Goal: Check status: Check status

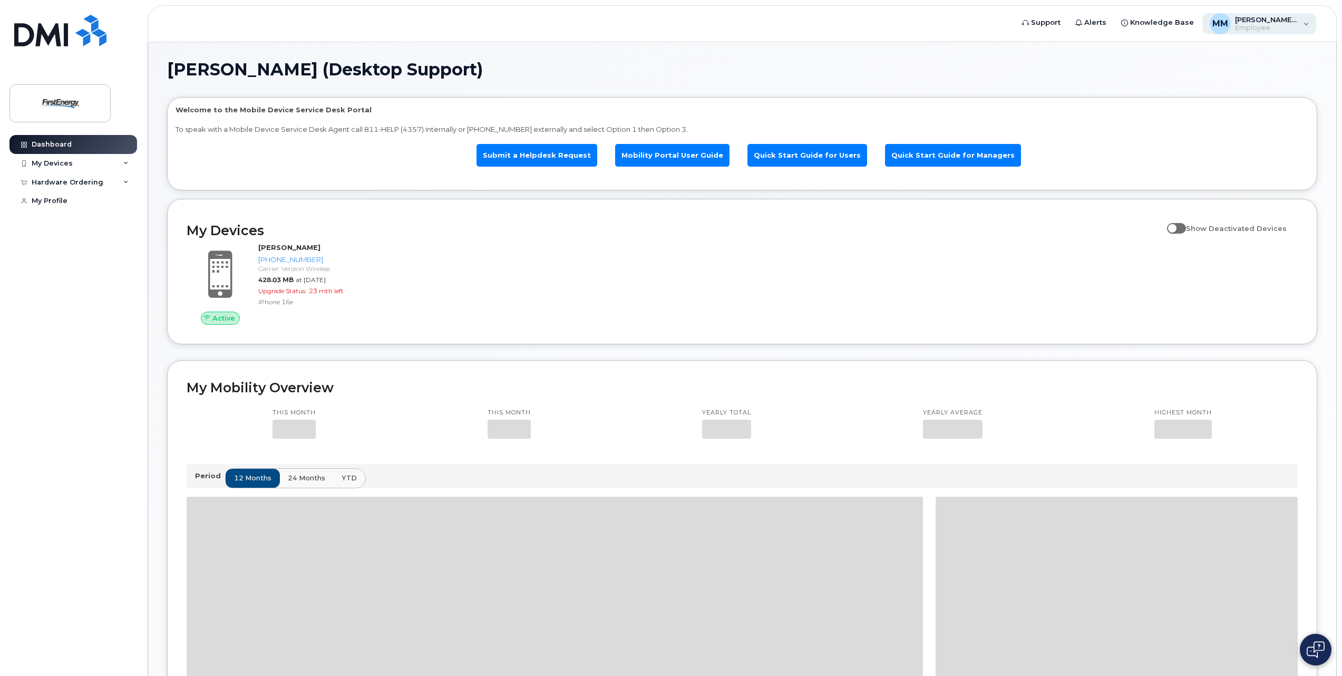
click at [1291, 18] on span "[PERSON_NAME] (Desktop Support)" at bounding box center [1266, 19] width 63 height 8
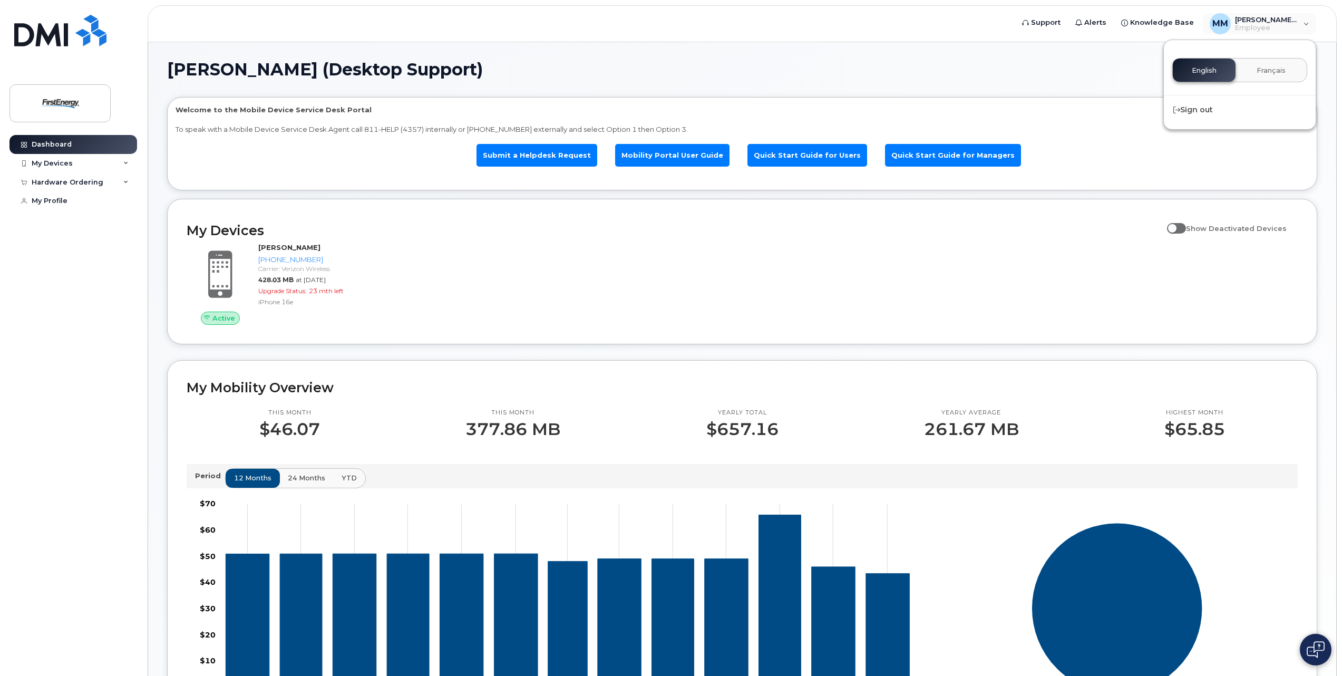
click at [1023, 66] on h1 "[PERSON_NAME] (Desktop Support)" at bounding box center [739, 69] width 1145 height 17
click at [67, 164] on div "My Devices" at bounding box center [52, 163] width 41 height 8
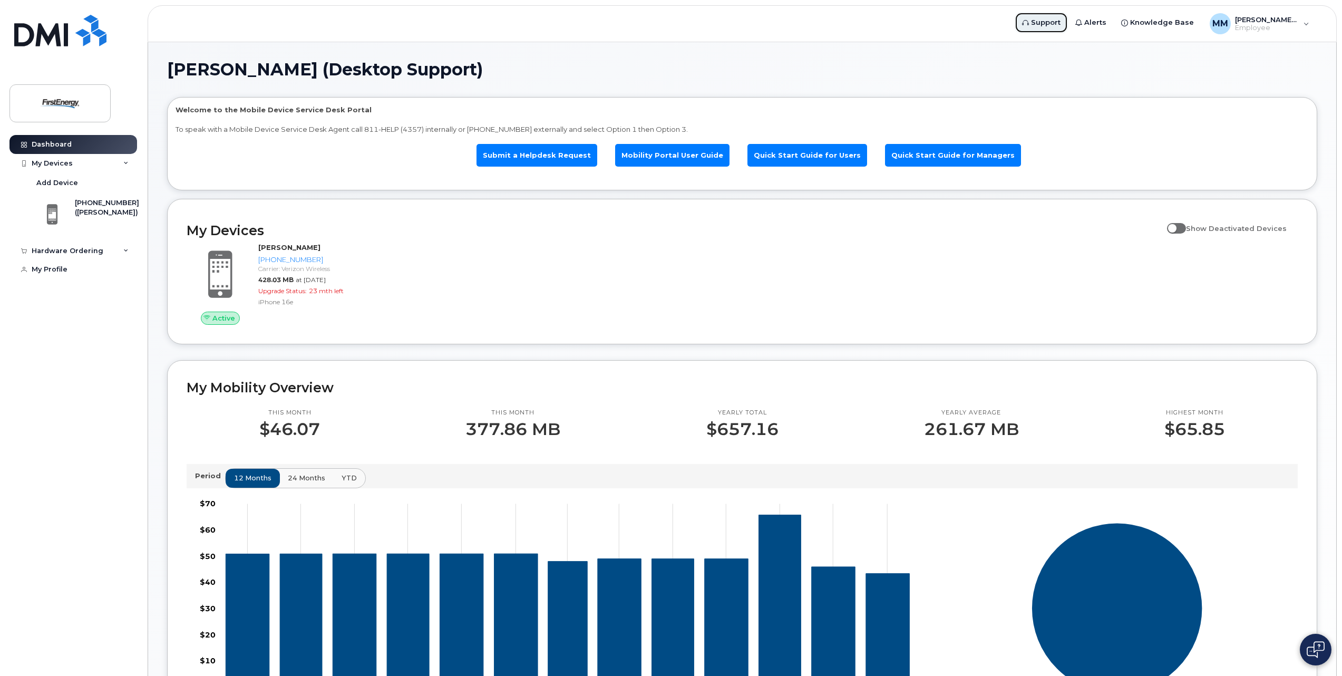
click at [1049, 23] on span "Support" at bounding box center [1046, 22] width 30 height 11
click at [1305, 23] on div "MM [PERSON_NAME] (Desktop Support) Employee" at bounding box center [1260, 23] width 114 height 21
click at [1308, 21] on div "MM [PERSON_NAME] (Desktop Support) Employee" at bounding box center [1260, 23] width 114 height 21
click at [1166, 23] on span "Knowledge Base" at bounding box center [1162, 22] width 64 height 11
click at [1104, 21] on span "Alerts" at bounding box center [1095, 22] width 22 height 11
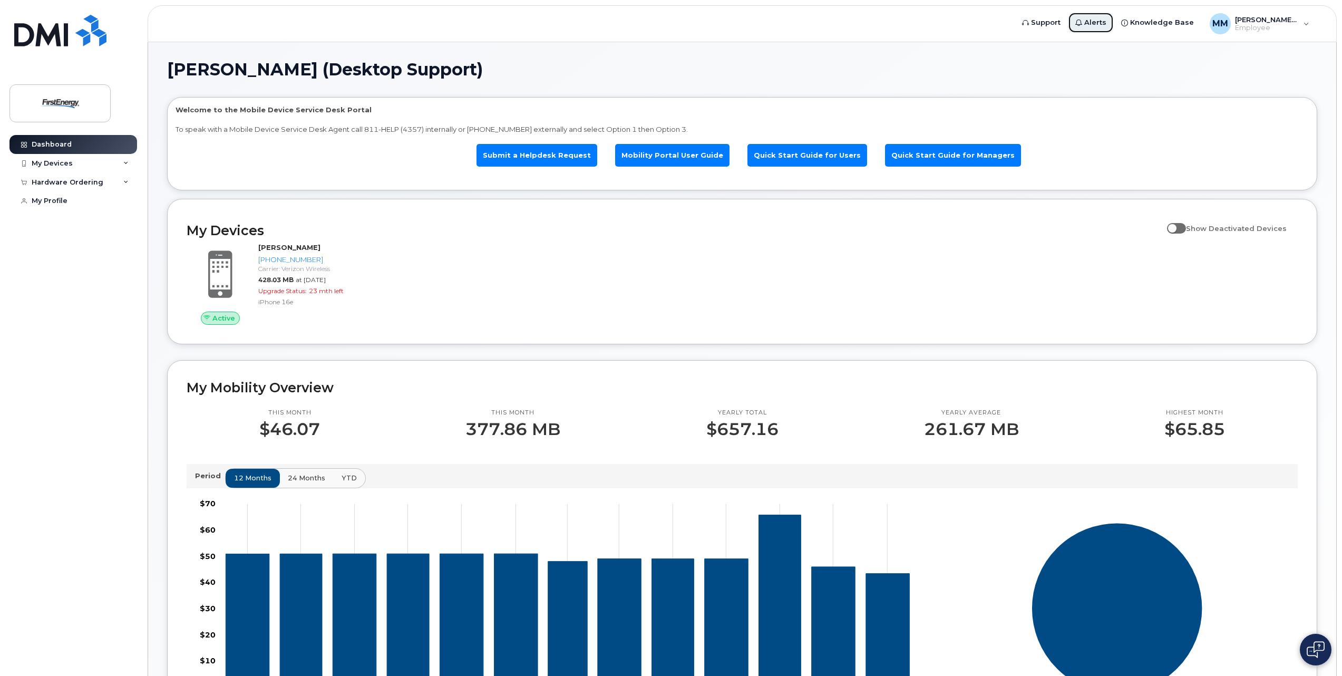
click at [1104, 21] on span "Alerts" at bounding box center [1095, 22] width 22 height 11
click at [926, 152] on link "Quick Start Guide for Managers" at bounding box center [953, 155] width 136 height 23
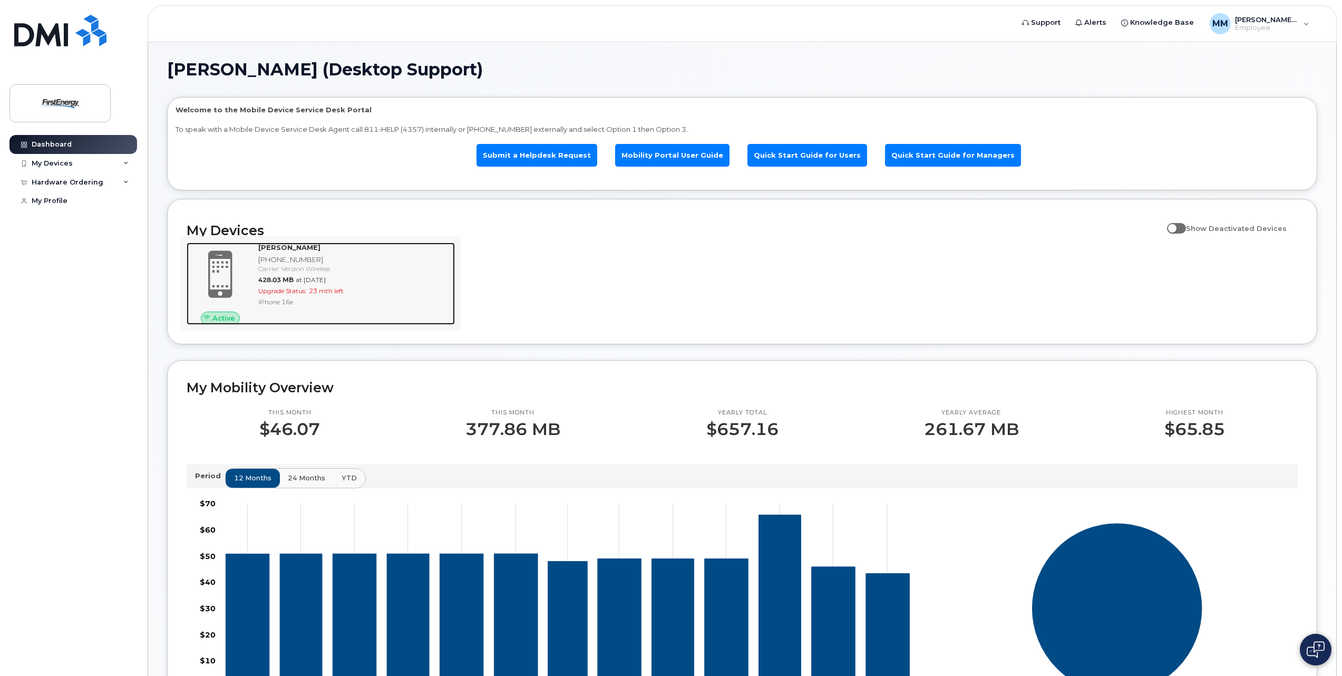
click at [381, 279] on div "428.03 MB at Aug 01, 2025" at bounding box center [354, 279] width 192 height 9
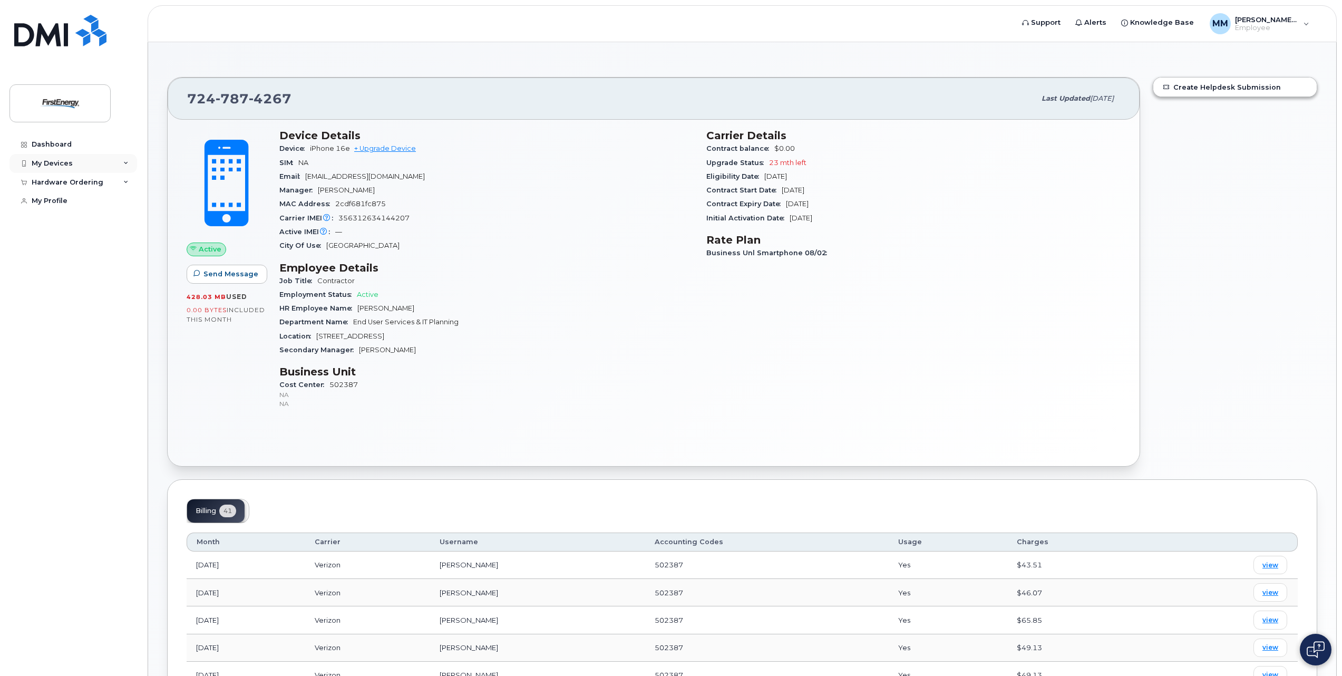
click at [125, 161] on icon at bounding box center [125, 163] width 5 height 5
click at [44, 270] on div "My Profile" at bounding box center [50, 269] width 36 height 8
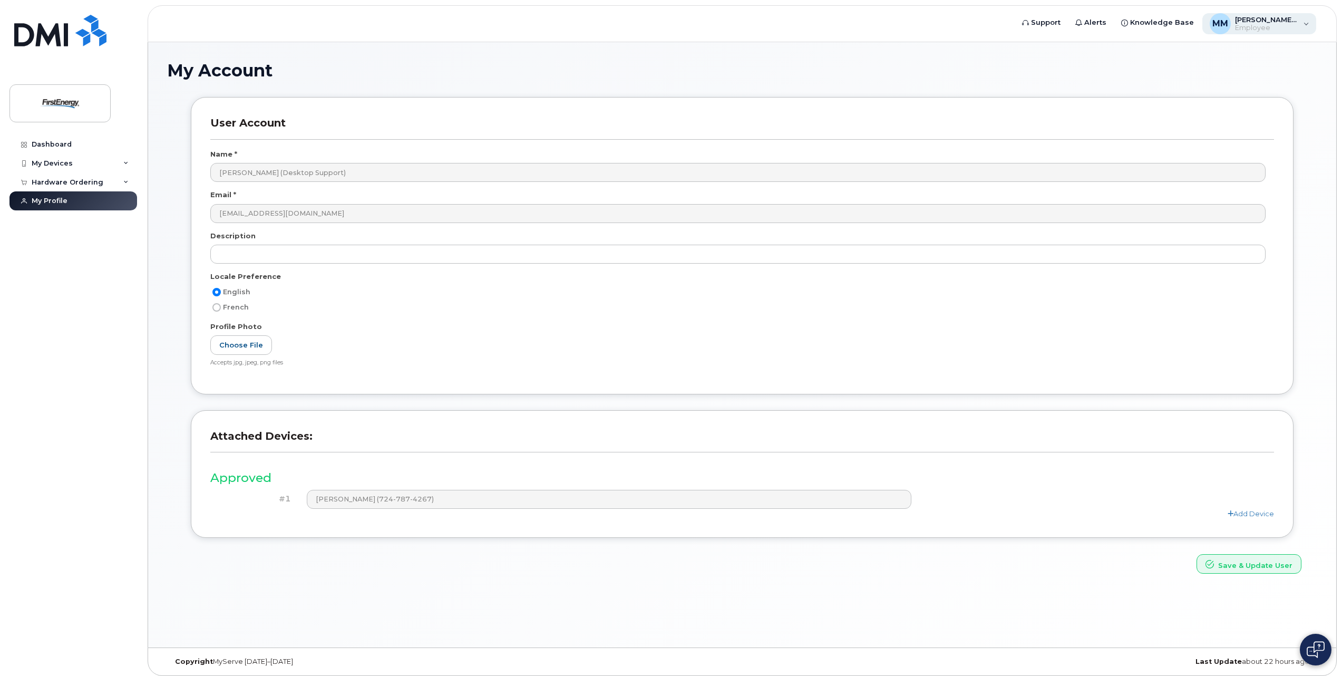
click at [1298, 25] on span "Employee" at bounding box center [1266, 28] width 63 height 8
click at [46, 101] on img at bounding box center [60, 103] width 81 height 31
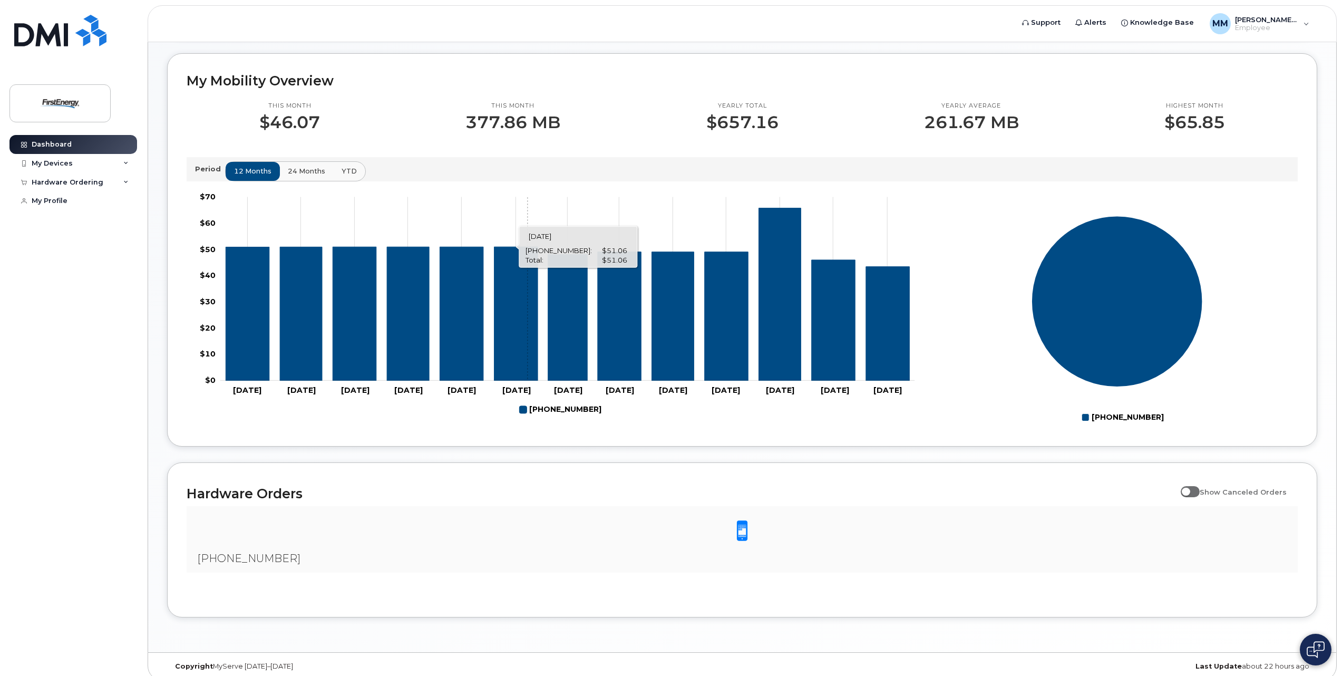
scroll to position [317, 0]
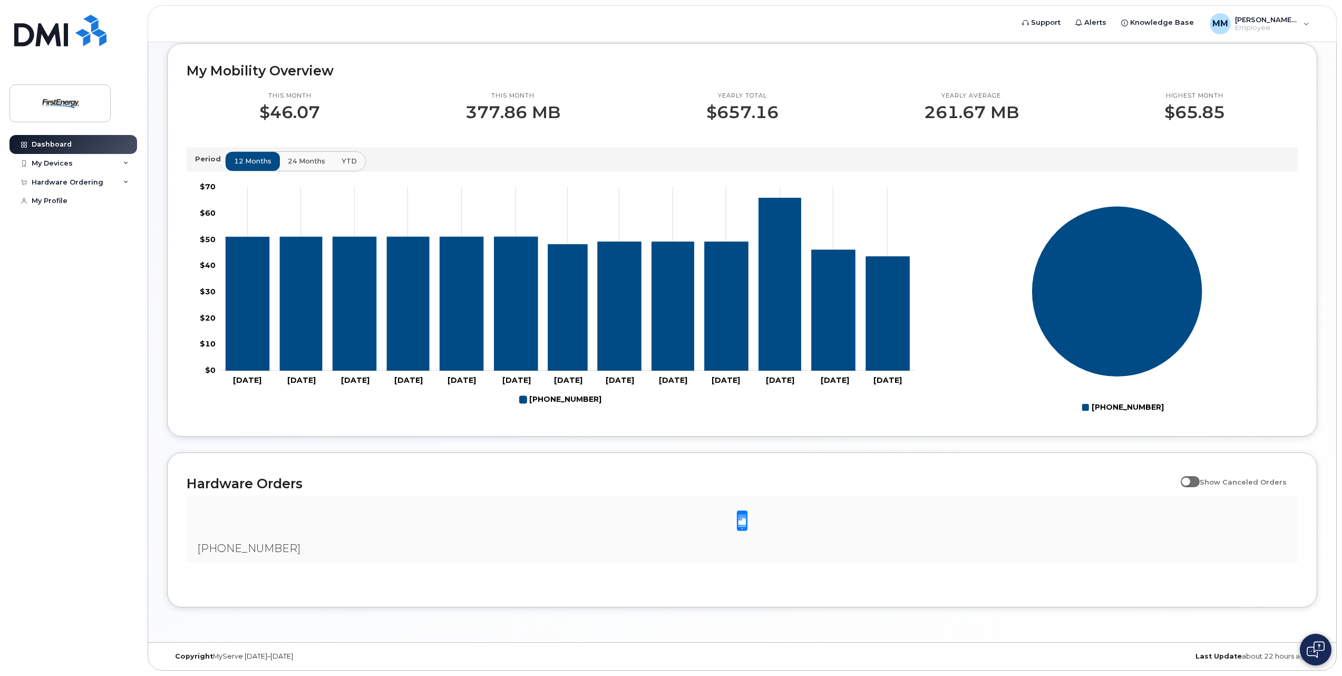
click at [1197, 479] on span at bounding box center [1190, 481] width 19 height 11
click at [1189, 479] on input "Show Canceled Orders" at bounding box center [1185, 476] width 8 height 8
click at [1197, 479] on span at bounding box center [1190, 481] width 19 height 11
click at [1189, 479] on input "Show Canceled Orders" at bounding box center [1185, 476] width 8 height 8
checkbox input "false"
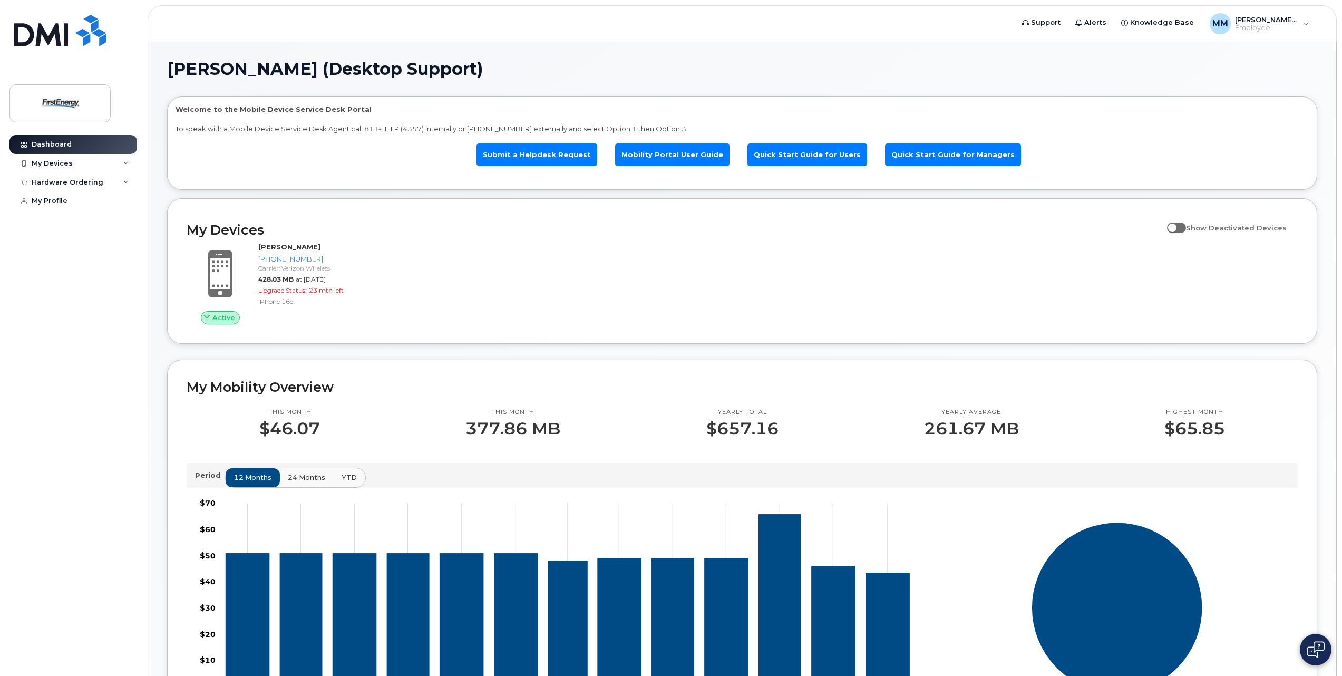
scroll to position [0, 0]
click at [1308, 21] on div "MM [PERSON_NAME] (Desktop Support) Employee" at bounding box center [1260, 23] width 114 height 21
click at [1051, 59] on div "[PERSON_NAME] (Desktop Support) Welcome to the Mobile Device Service Desk Porta…" at bounding box center [742, 500] width 1188 height 917
click at [124, 162] on icon at bounding box center [125, 163] width 5 height 5
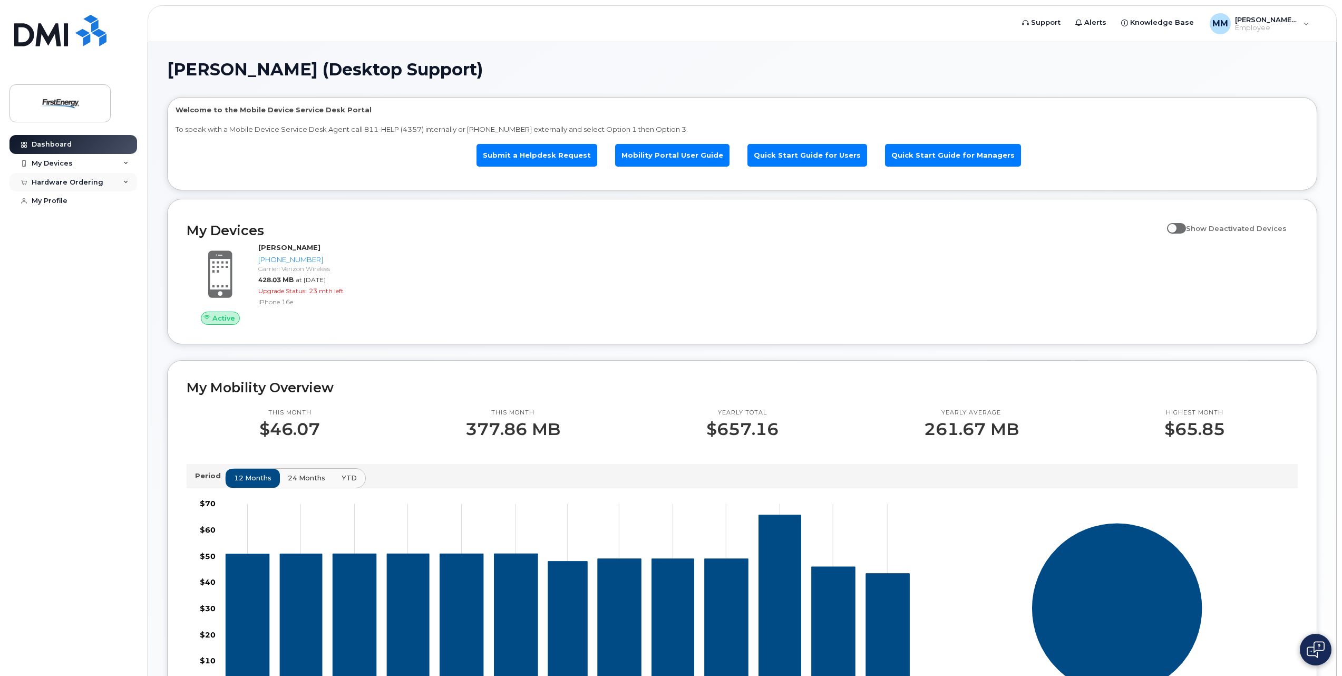
click at [123, 179] on div "Hardware Ordering" at bounding box center [73, 182] width 128 height 19
click at [53, 202] on div "My Orders" at bounding box center [55, 201] width 38 height 9
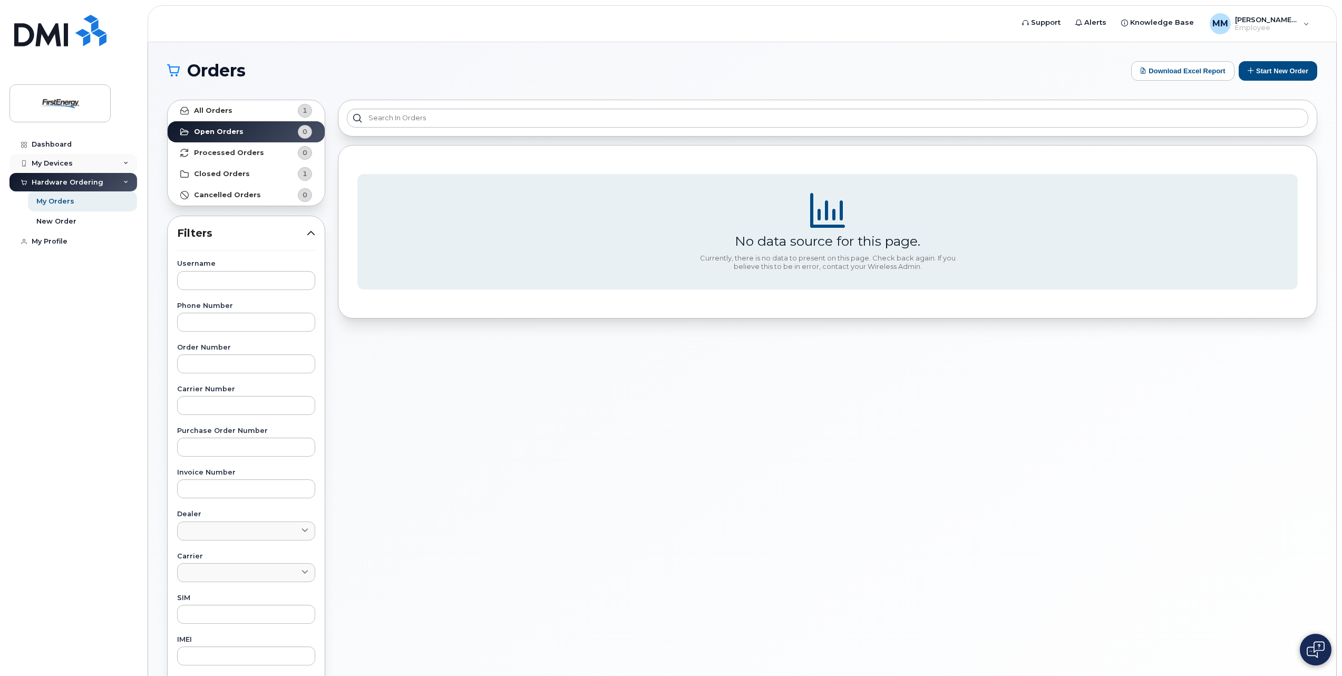
click at [52, 158] on div "My Devices" at bounding box center [73, 163] width 128 height 19
